Goal: Task Accomplishment & Management: Use online tool/utility

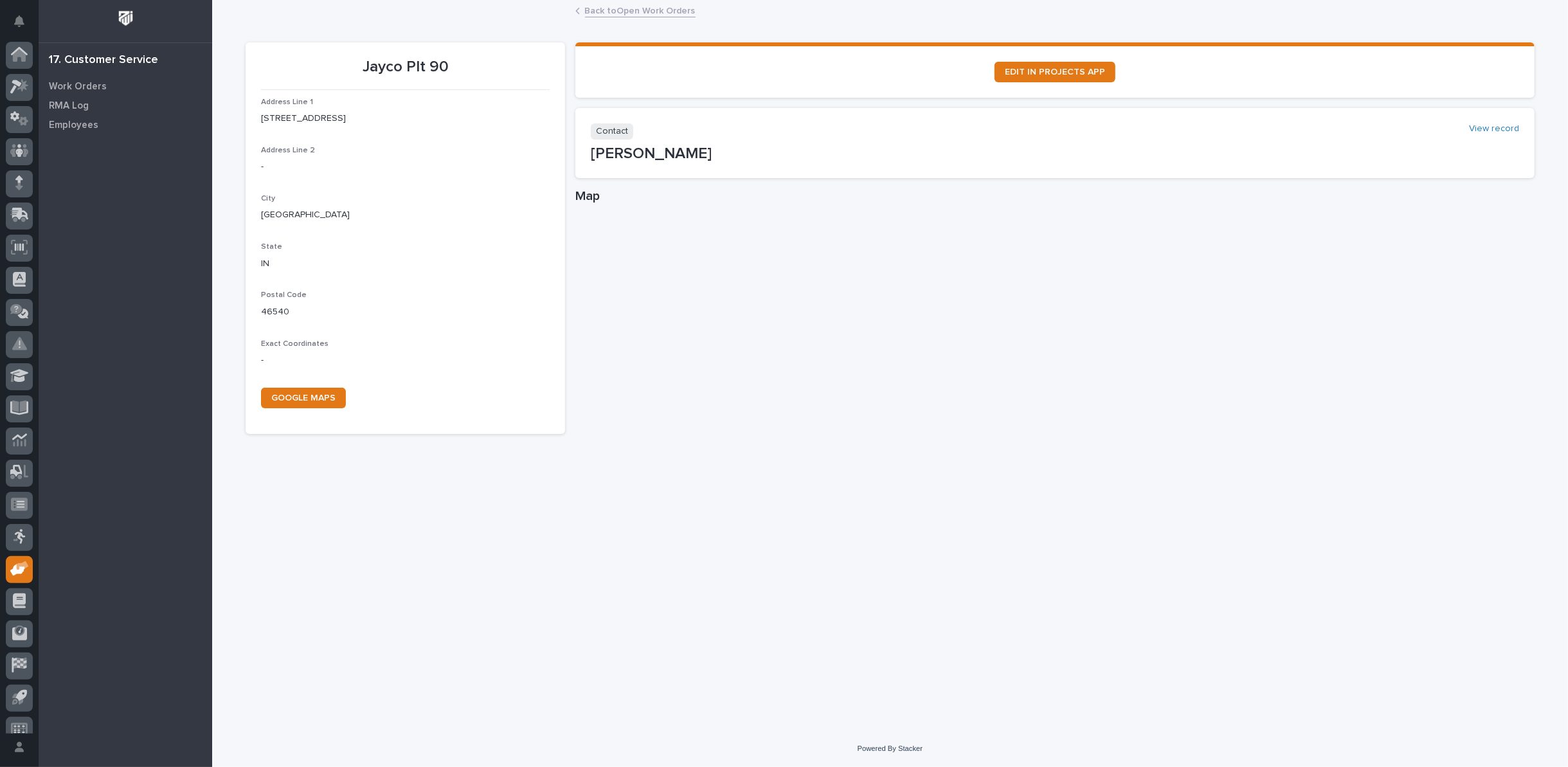
scroll to position [14, 0]
click at [612, 12] on link "Back to Open Work Orders" at bounding box center [641, 9] width 111 height 15
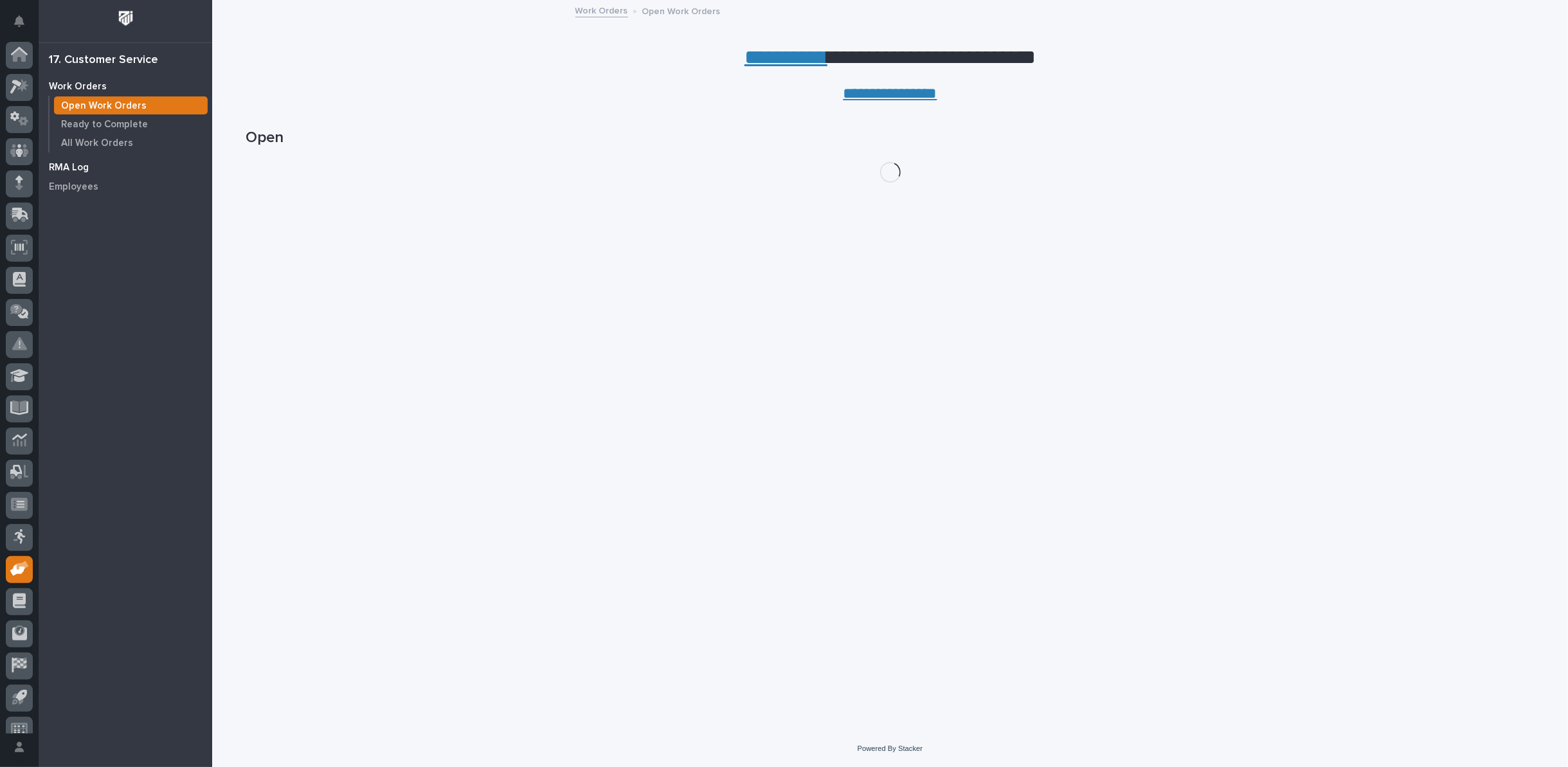
scroll to position [14, 0]
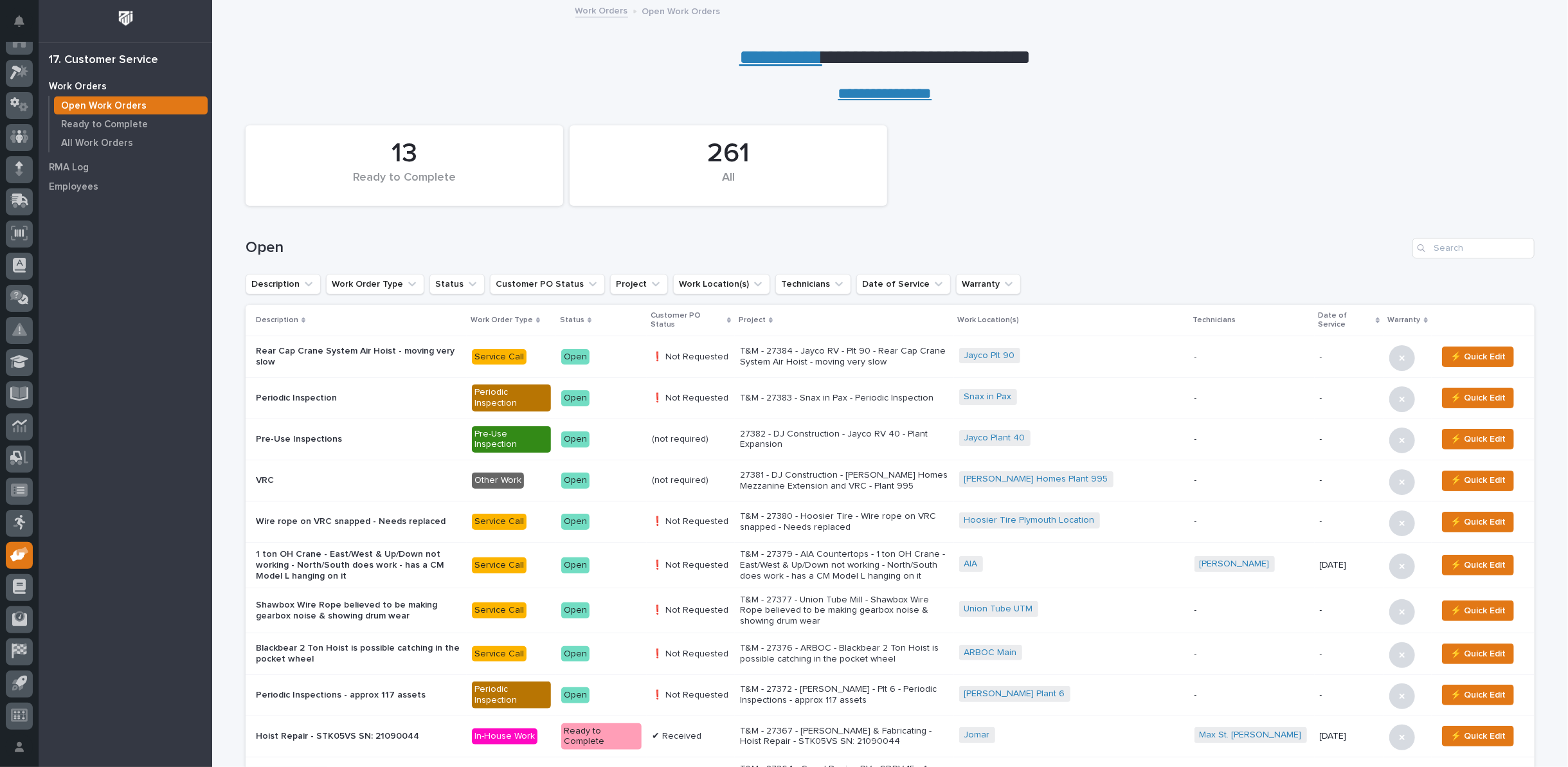
click at [828, 393] on p "T&M - 27383 - Snax in Pax - Periodic Inspection" at bounding box center [844, 399] width 209 height 11
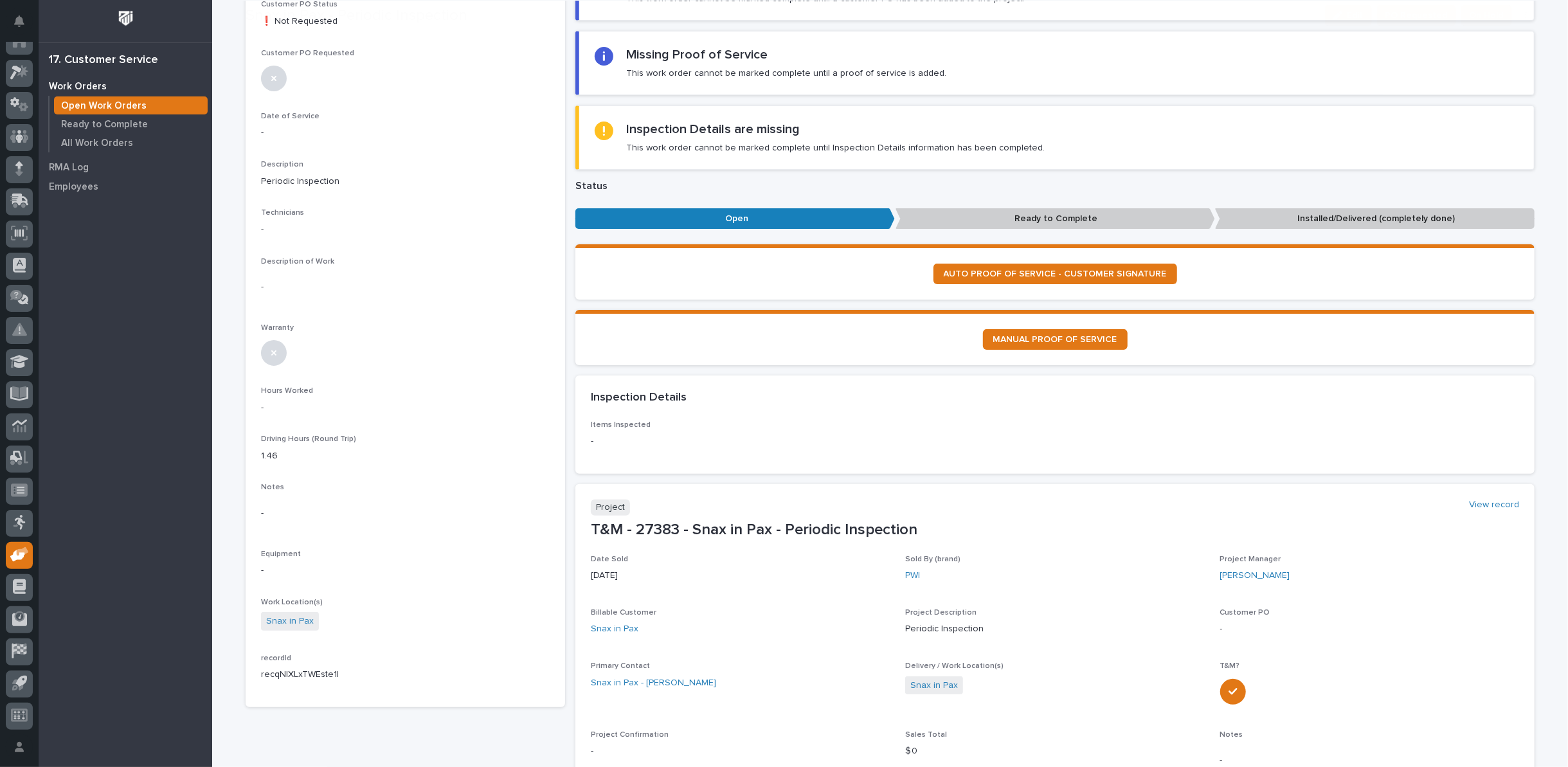
scroll to position [285, 0]
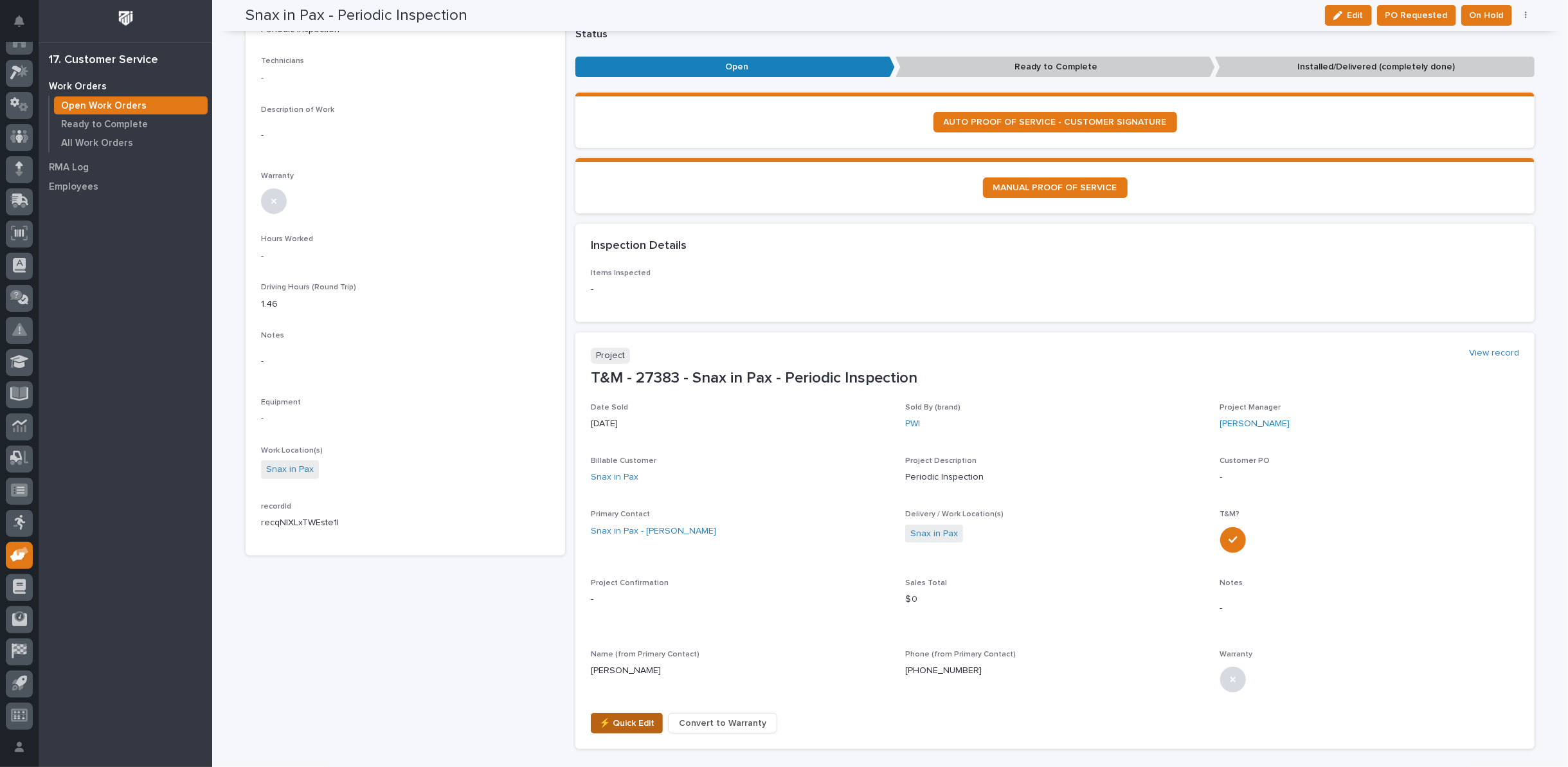
click at [620, 715] on span "⚡ Quick Edit" at bounding box center [627, 723] width 55 height 15
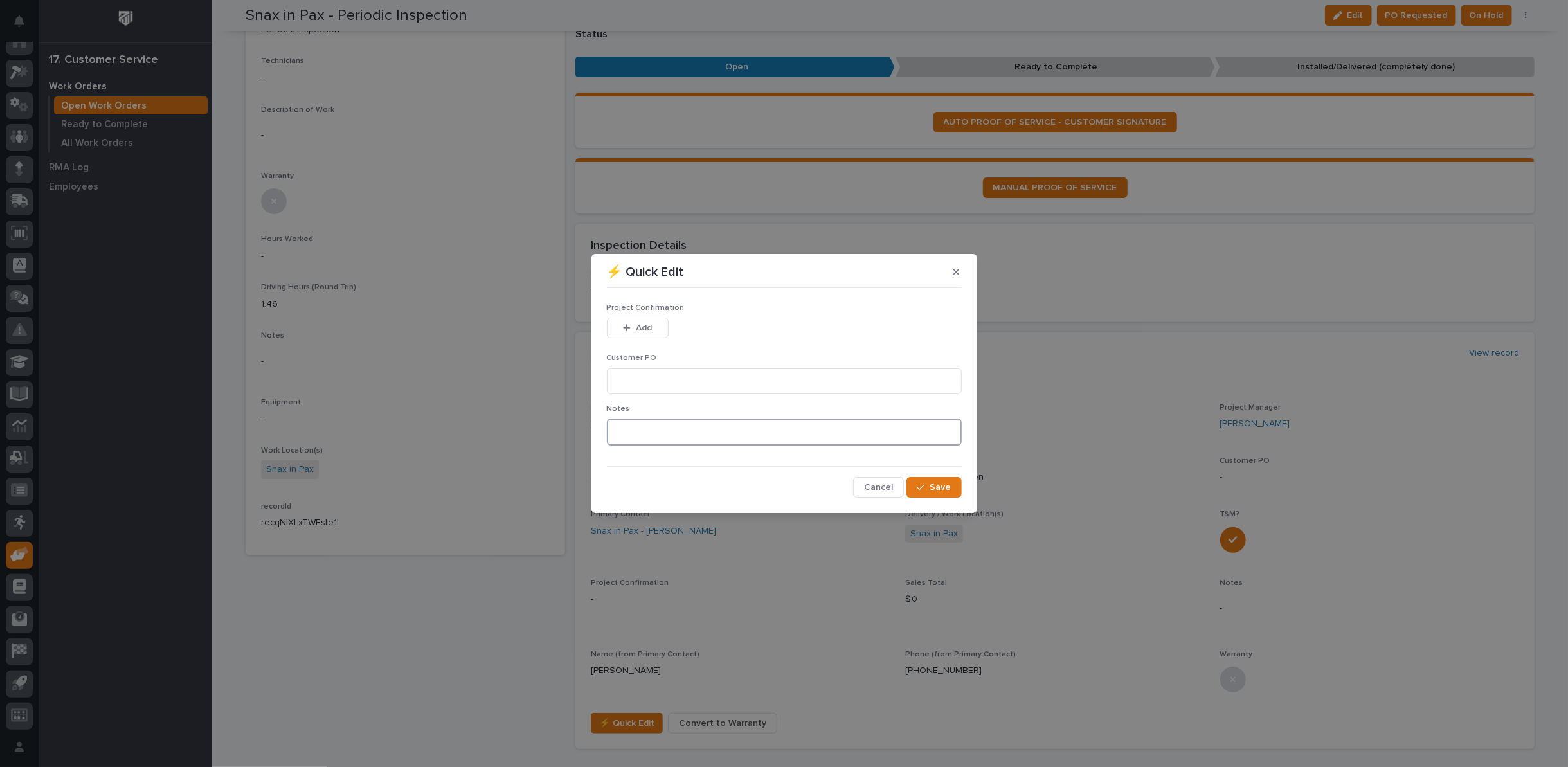
click at [634, 429] on textarea at bounding box center [784, 432] width 355 height 27
type textarea "*********"
click at [637, 377] on input at bounding box center [784, 381] width 355 height 25
click at [617, 387] on input at bounding box center [784, 381] width 355 height 25
type input "10132025OY"
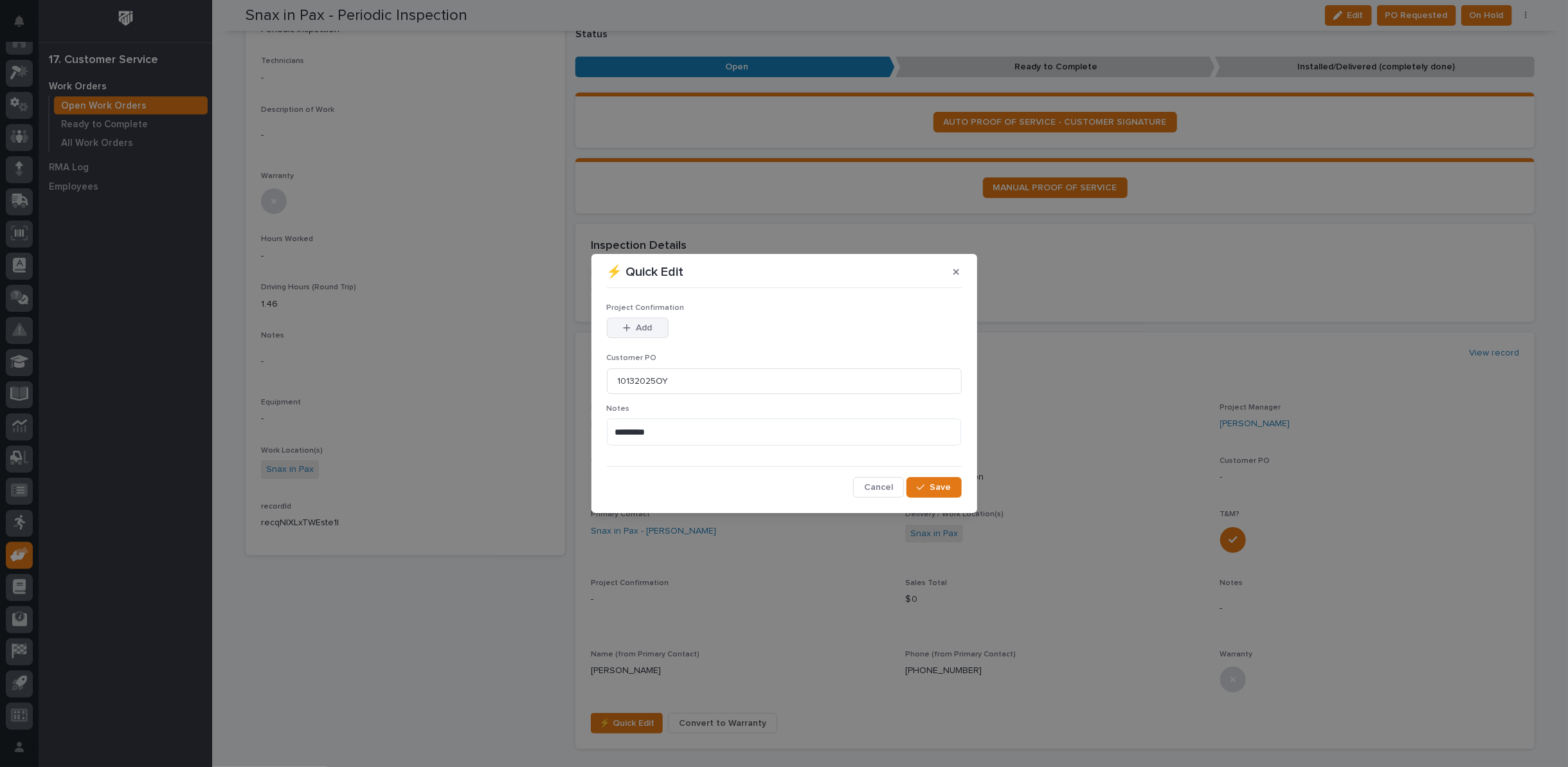
click at [648, 324] on span "Add" at bounding box center [644, 328] width 16 height 12
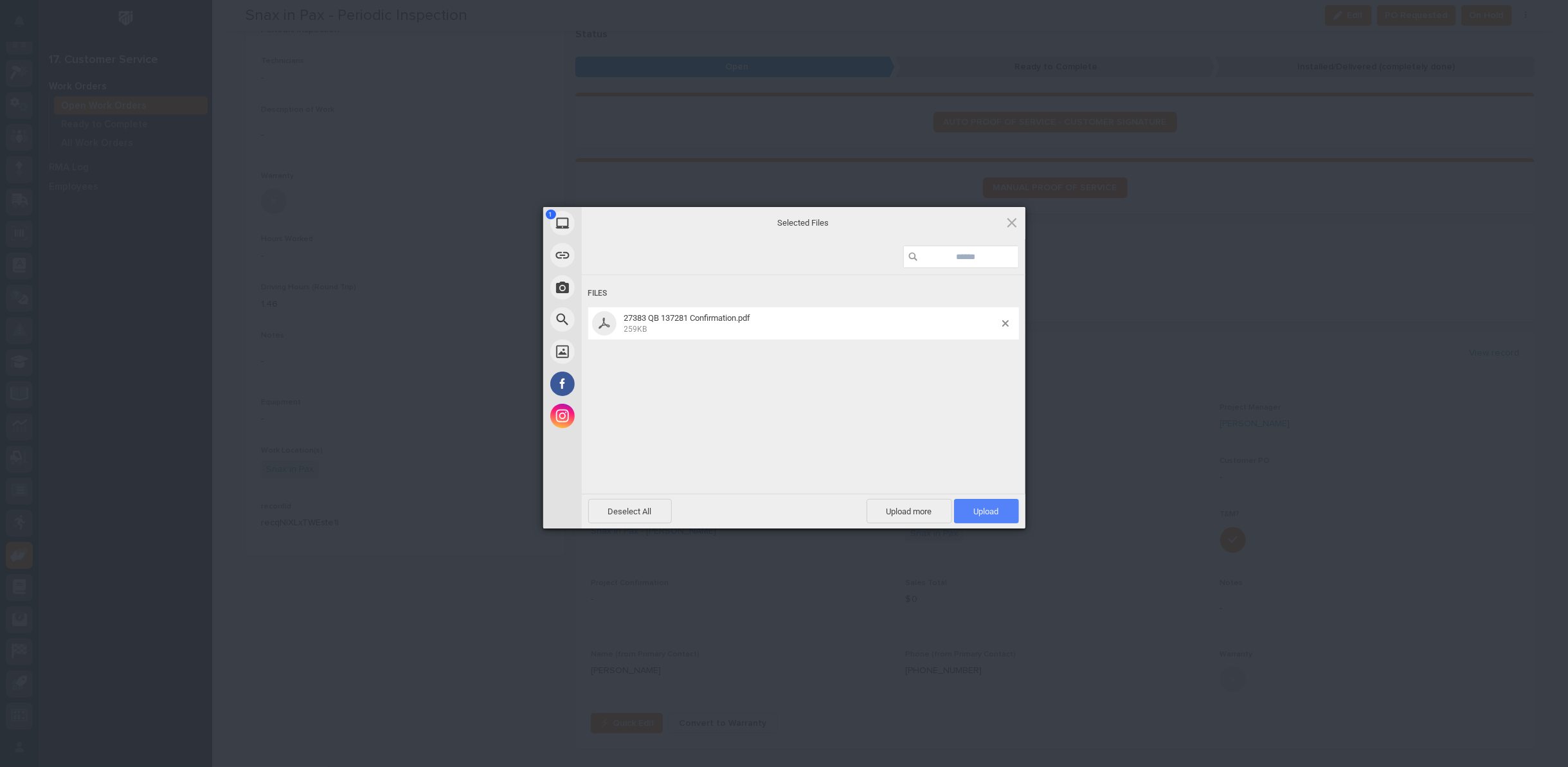
click at [982, 500] on span "Upload 1" at bounding box center [986, 512] width 65 height 25
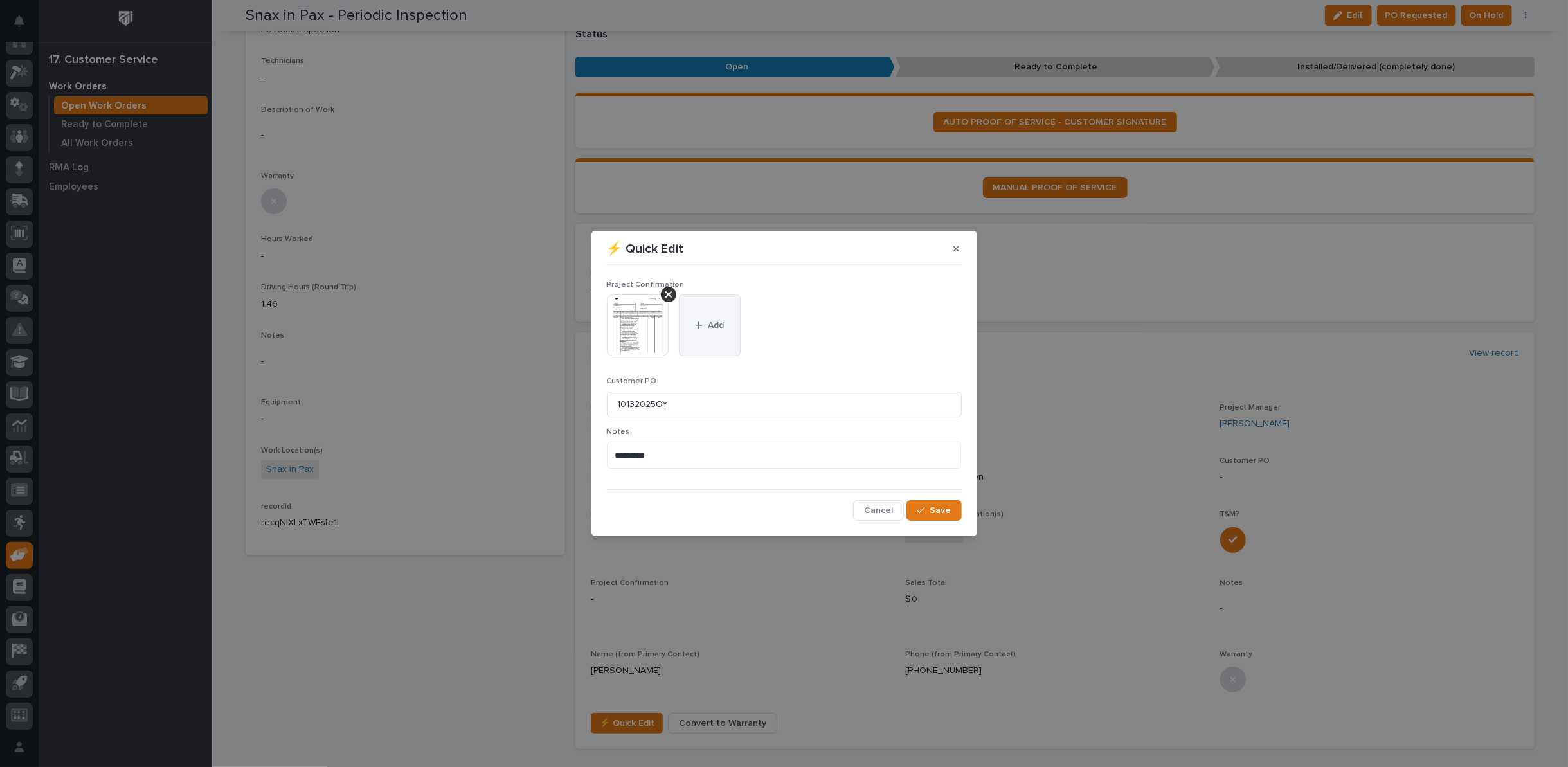
click at [704, 318] on button "Add" at bounding box center [710, 325] width 62 height 62
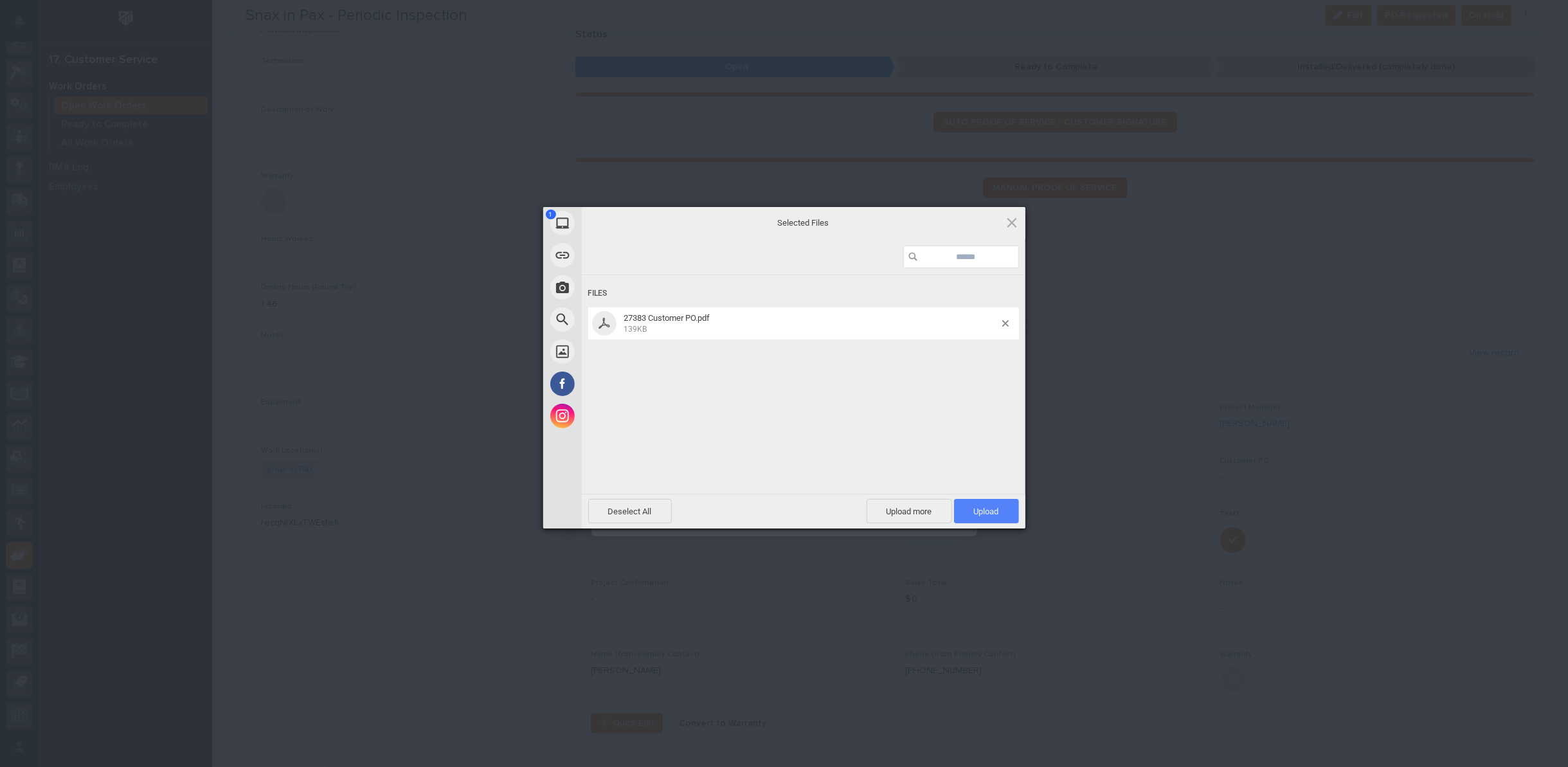
click at [992, 513] on span "Upload 1" at bounding box center [986, 512] width 25 height 10
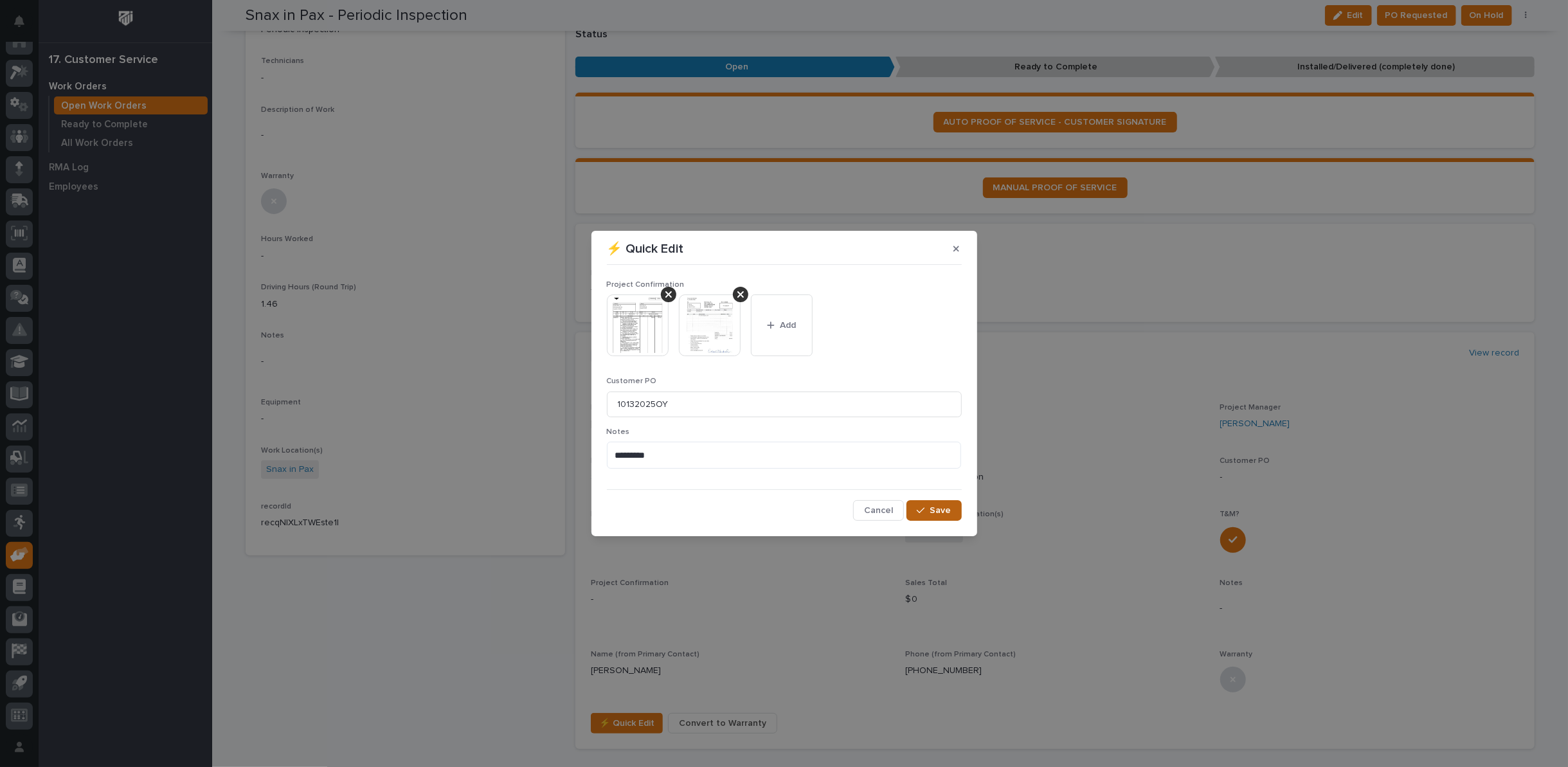
click at [941, 508] on span "Save" at bounding box center [940, 510] width 22 height 12
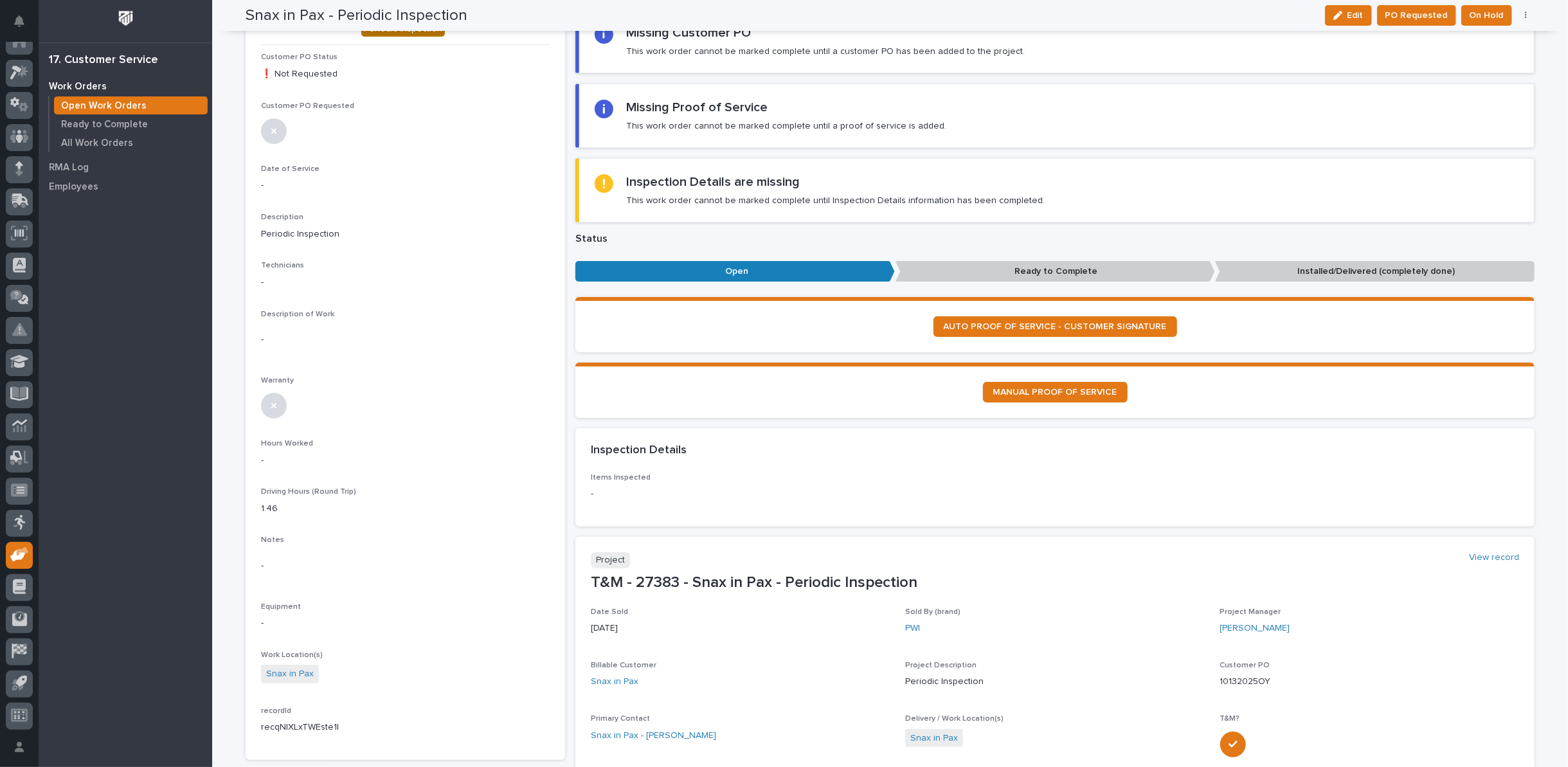
scroll to position [0, 0]
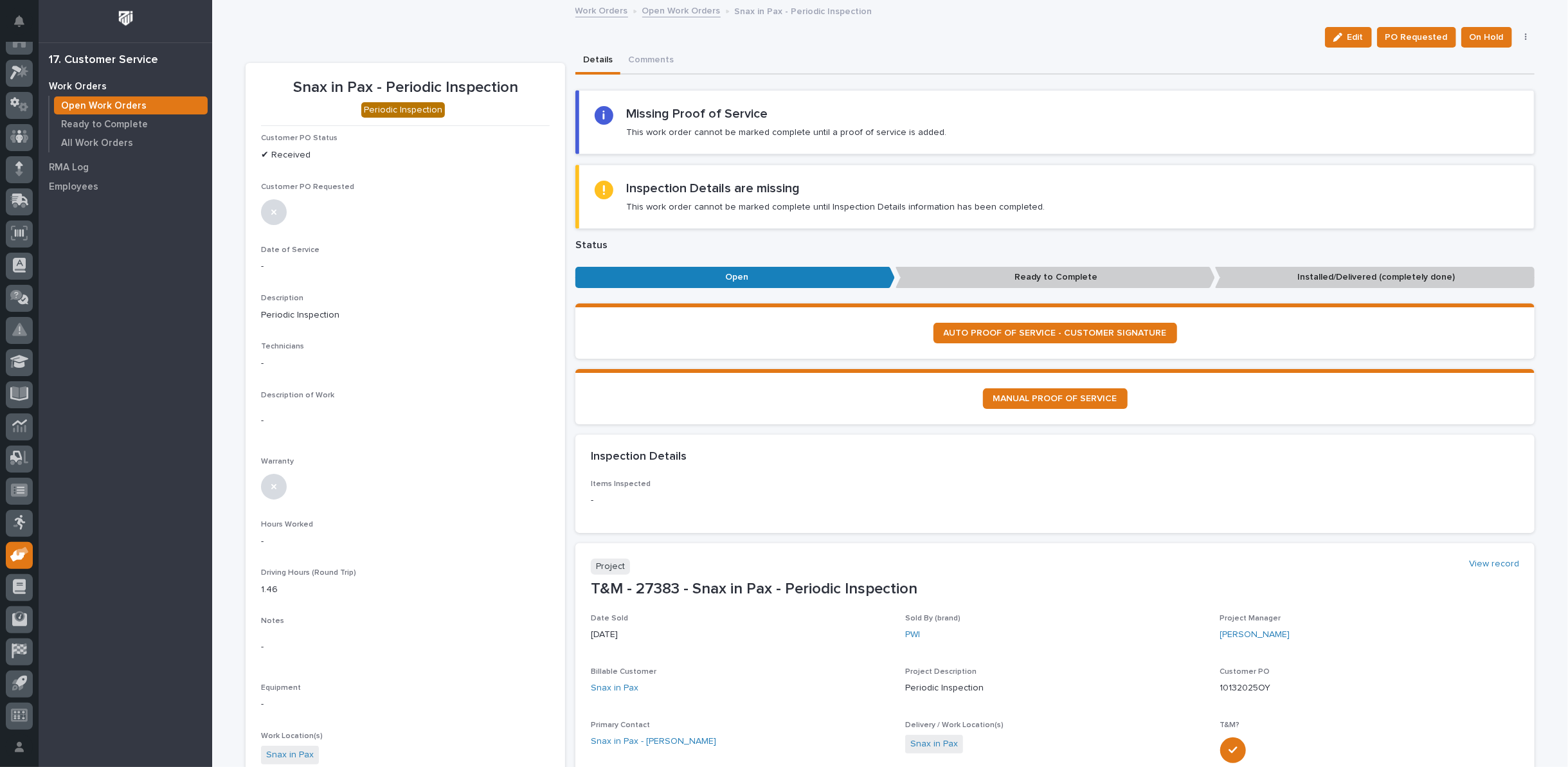
click at [646, 11] on link "Open Work Orders" at bounding box center [681, 9] width 78 height 15
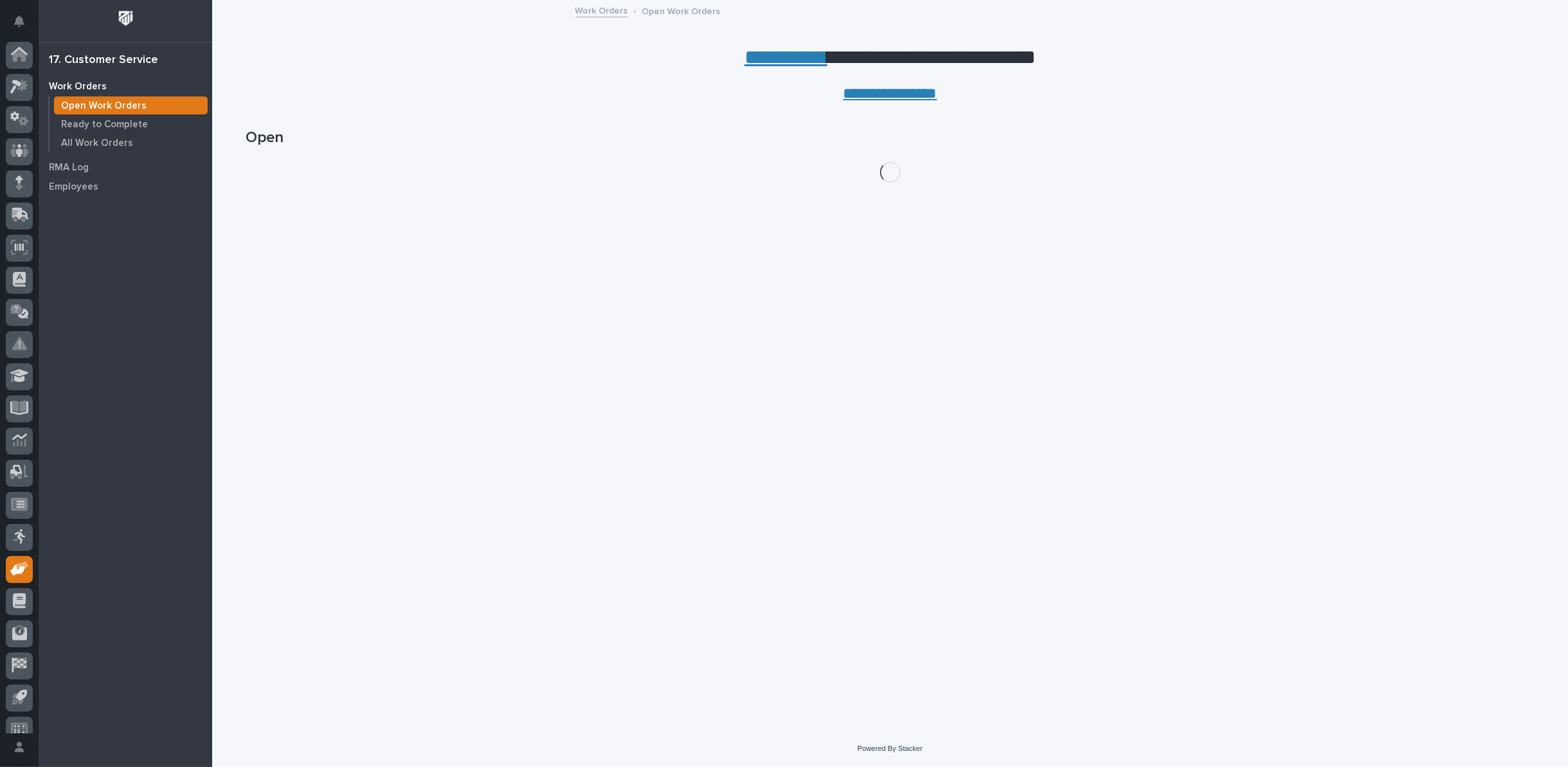
scroll to position [14, 0]
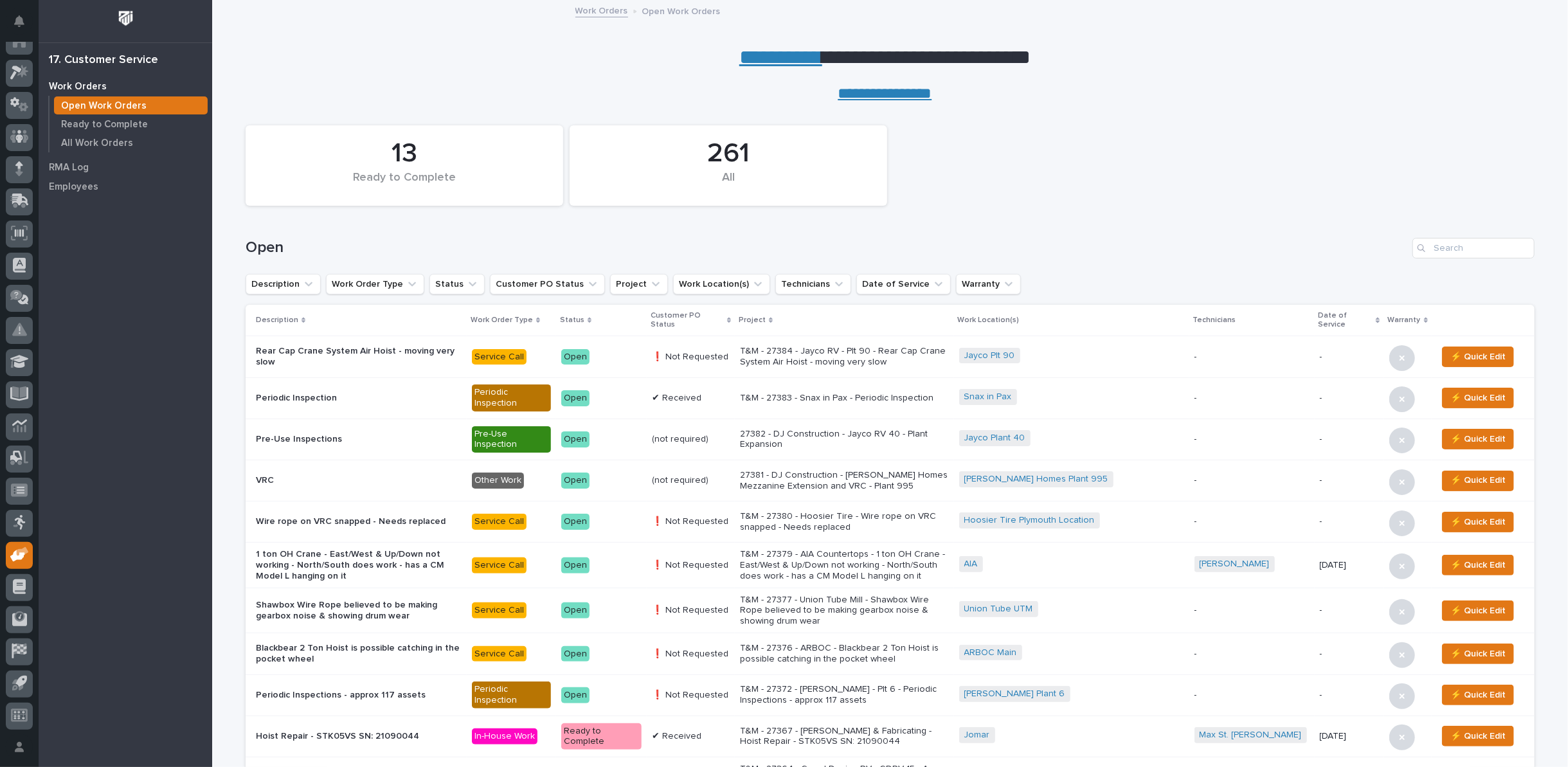
click at [761, 59] on link "**********" at bounding box center [781, 57] width 83 height 21
click at [1439, 243] on input "Search" at bounding box center [1473, 248] width 122 height 21
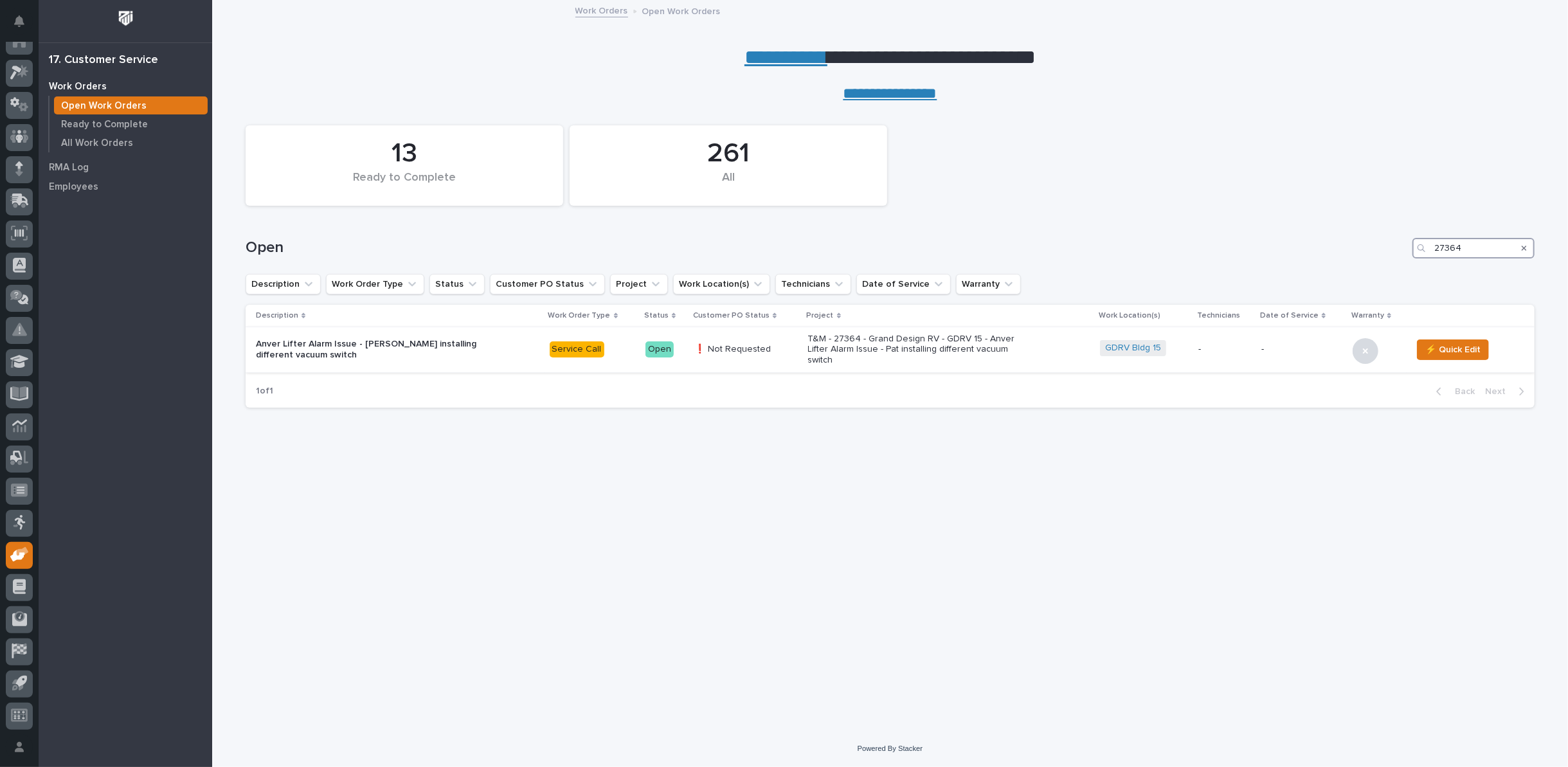
type input "27364"
click at [894, 351] on p "T&M - 27364 - Grand Design RV - GDRV 15 - Anver Lifter Alarm Issue - Pat instal…" at bounding box center [920, 350] width 225 height 32
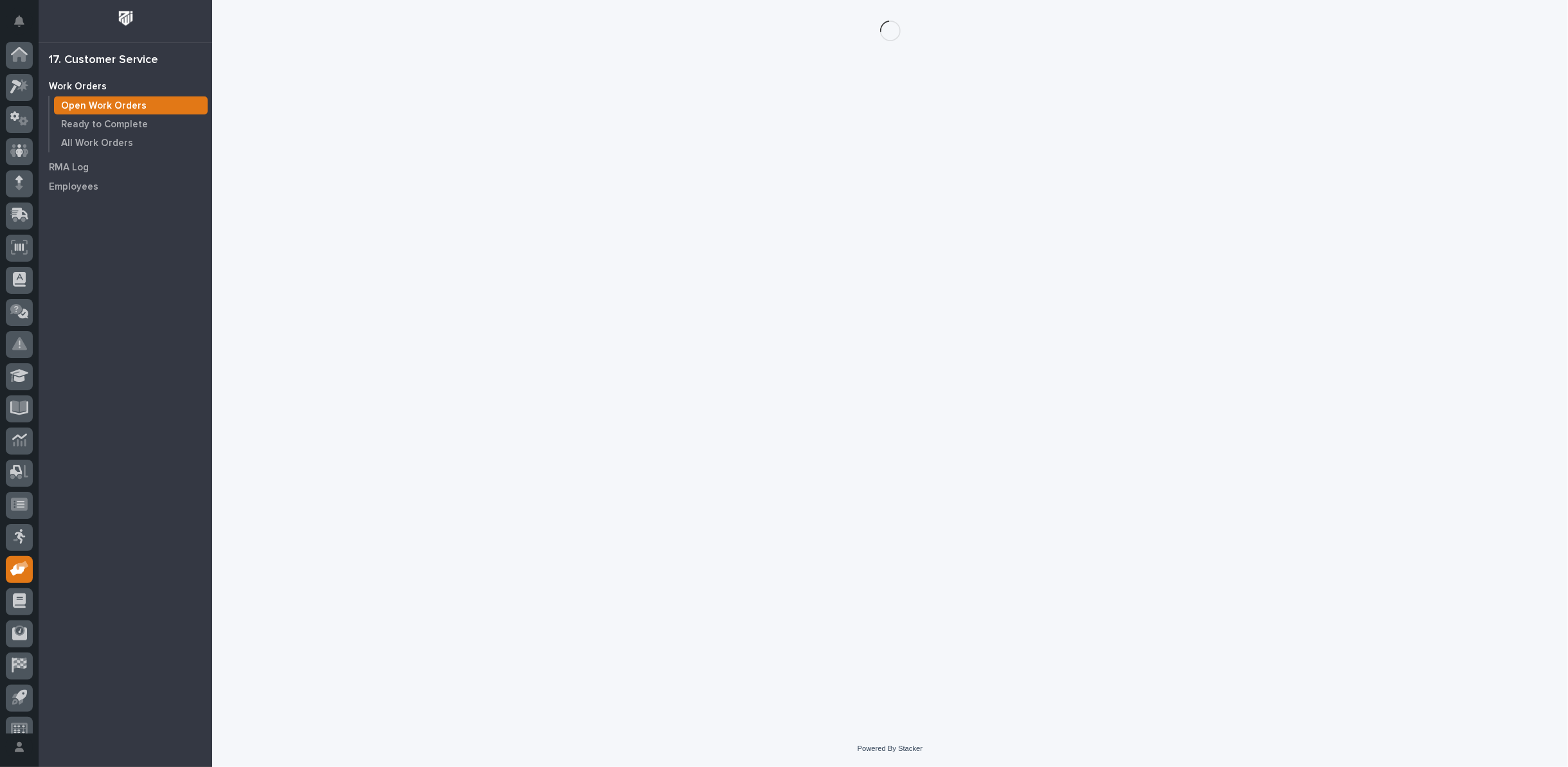
scroll to position [14, 0]
